Goal: Task Accomplishment & Management: Complete application form

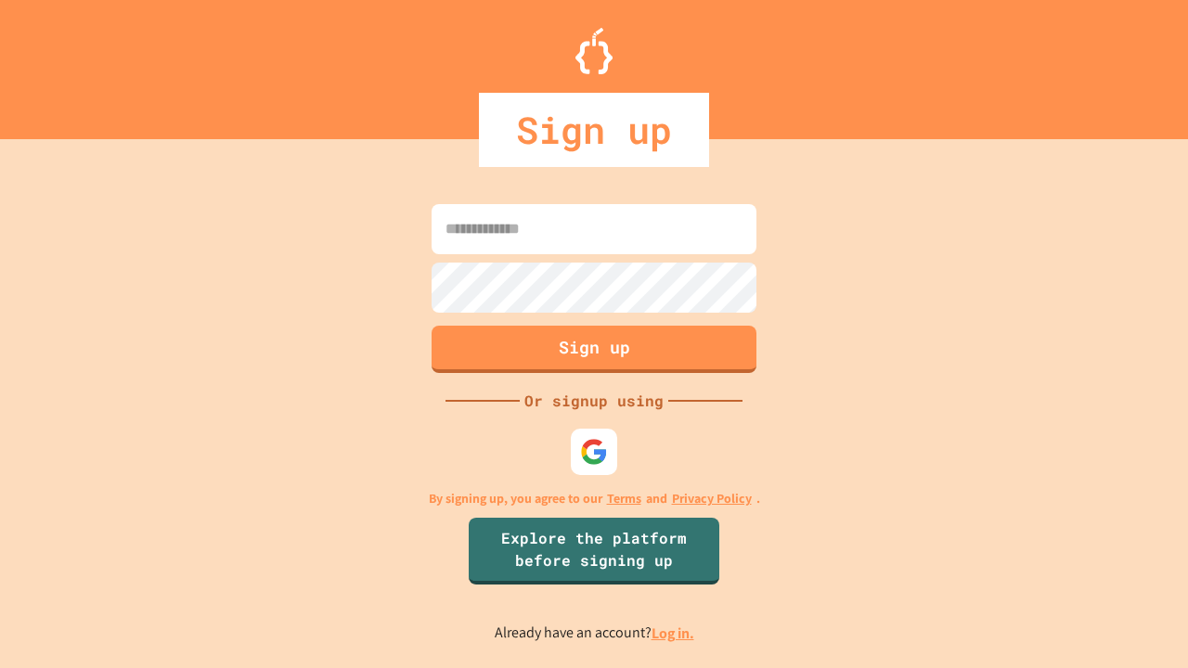
click at [674, 633] on link "Log in." at bounding box center [673, 633] width 43 height 19
